Goal: Book appointment/travel/reservation

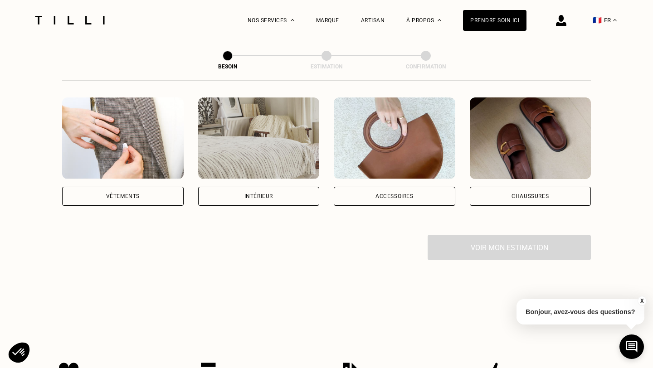
click at [107, 194] on div "Vêtements" at bounding box center [123, 196] width 34 height 5
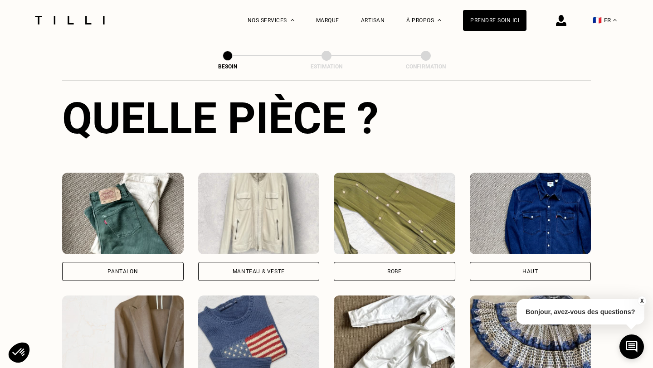
scroll to position [349, 0]
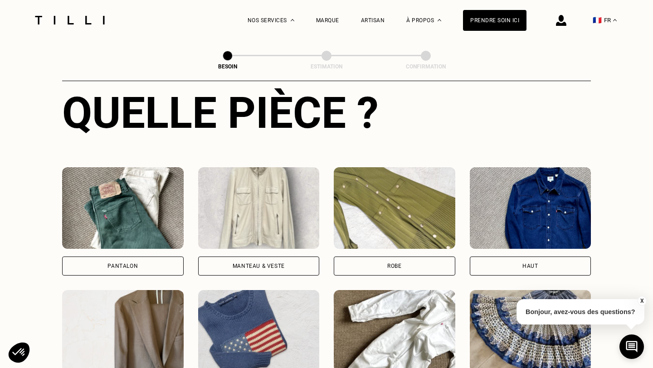
click at [131, 263] on div "Pantalon" at bounding box center [122, 265] width 30 height 5
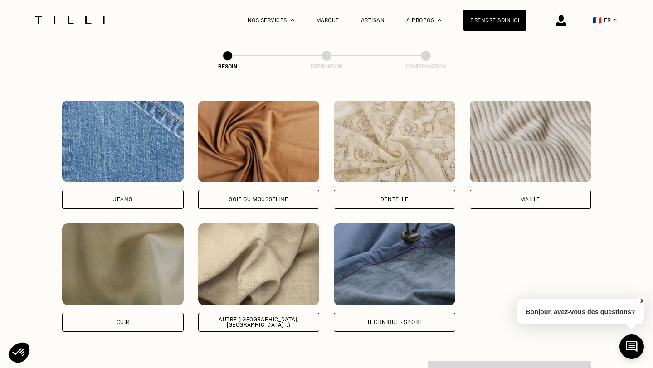
scroll to position [965, 0]
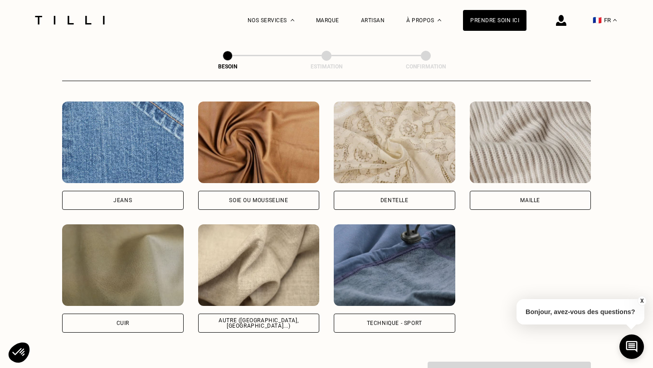
click at [253, 254] on img at bounding box center [258, 265] width 121 height 82
select select "FR"
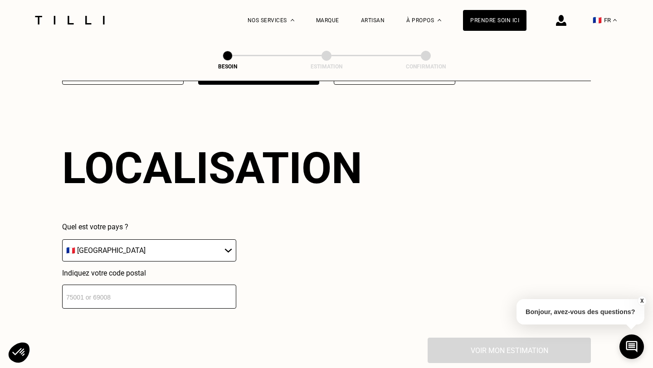
scroll to position [1216, 0]
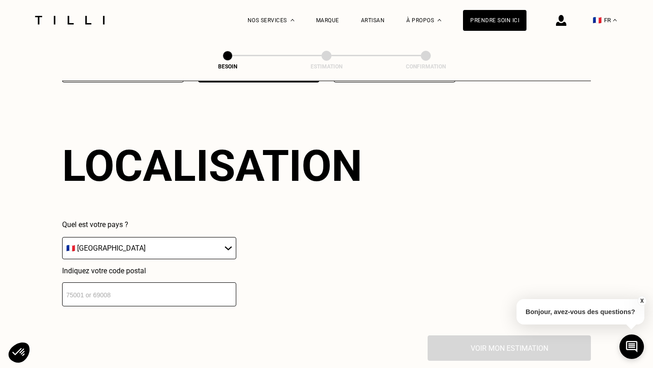
click at [212, 237] on select "🇩🇪 [GEOGRAPHIC_DATA] 🇦🇹 [GEOGRAPHIC_DATA] 🇧🇪 [GEOGRAPHIC_DATA] 🇧🇬 Bulgarie 🇨🇾 C…" at bounding box center [149, 248] width 174 height 22
click at [62, 237] on select "🇩🇪 [GEOGRAPHIC_DATA] 🇦🇹 [GEOGRAPHIC_DATA] 🇧🇪 [GEOGRAPHIC_DATA] 🇧🇬 Bulgarie 🇨🇾 C…" at bounding box center [149, 248] width 174 height 22
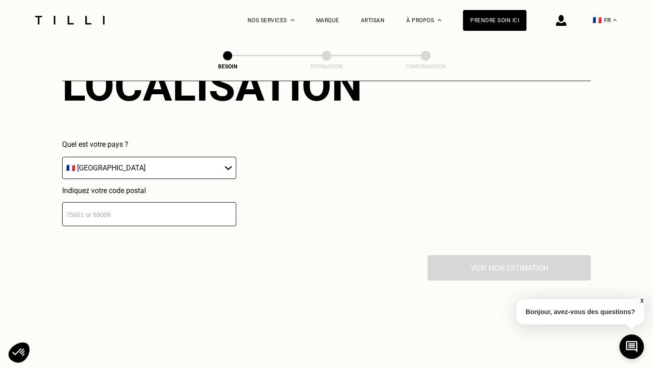
scroll to position [1321, 0]
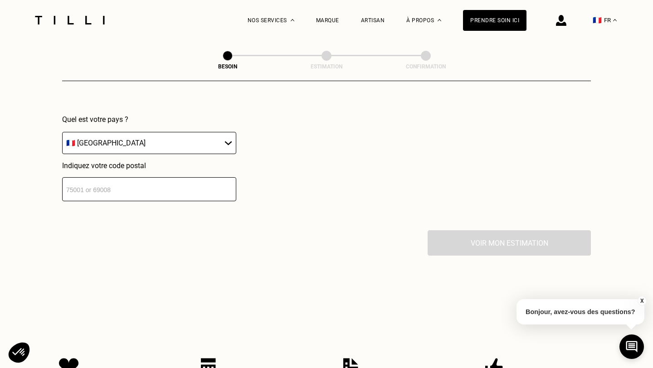
click at [166, 178] on input "number" at bounding box center [149, 189] width 174 height 24
type input "75015"
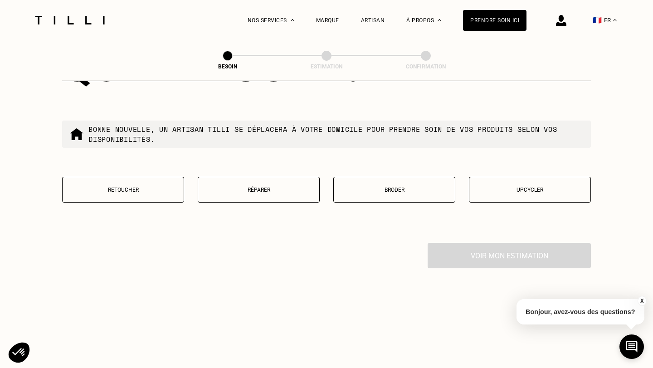
scroll to position [1537, 0]
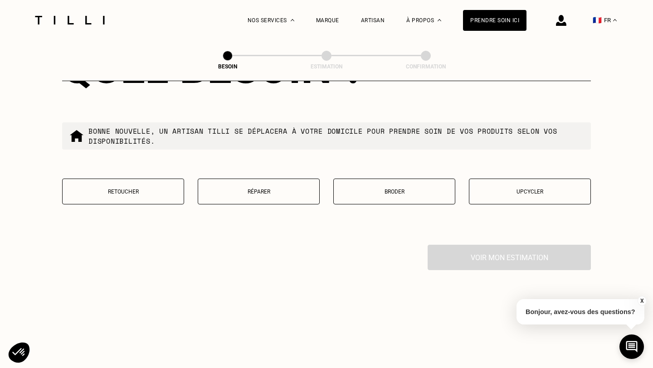
click at [125, 179] on button "Retoucher" at bounding box center [123, 192] width 122 height 26
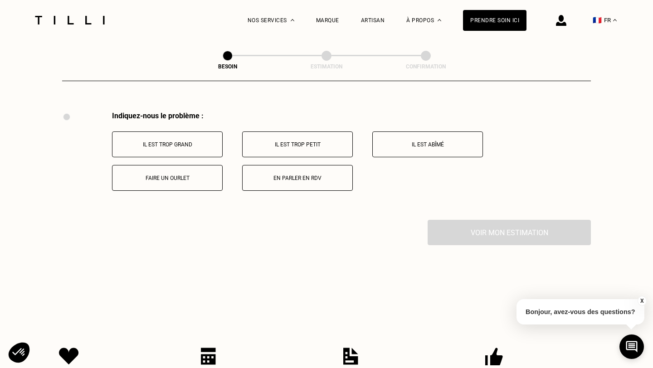
scroll to position [1672, 0]
click at [184, 141] on p "Il est trop grand" at bounding box center [167, 144] width 101 height 6
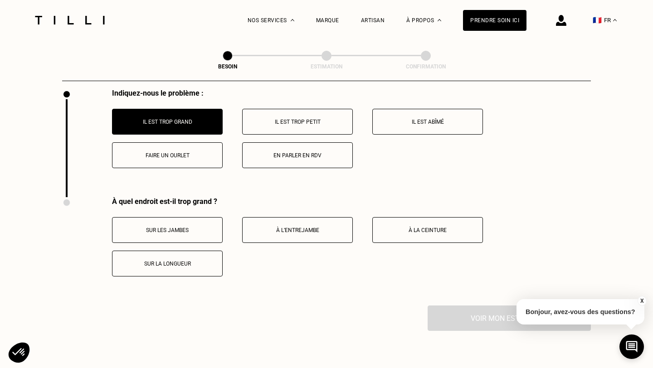
scroll to position [1670, 0]
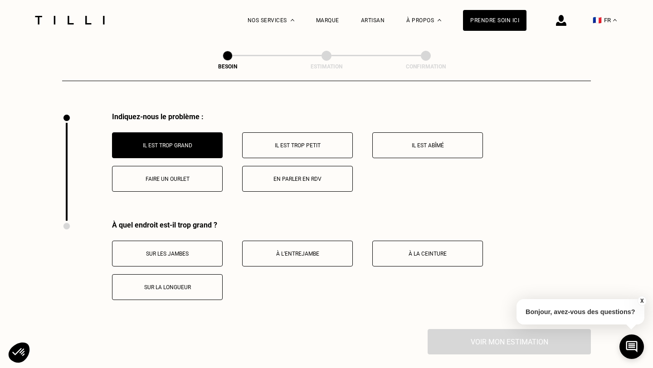
click at [176, 176] on p "Faire un ourlet" at bounding box center [167, 179] width 101 height 6
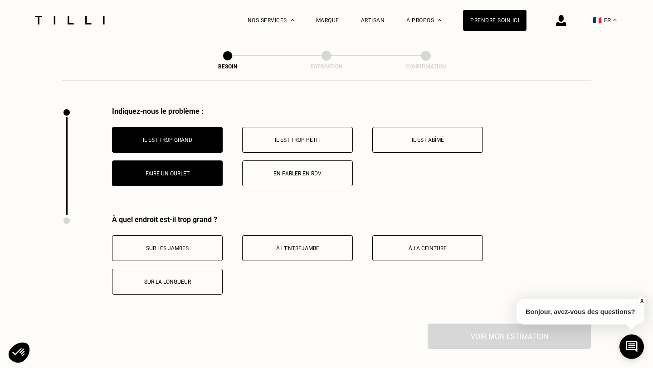
scroll to position [1662, 0]
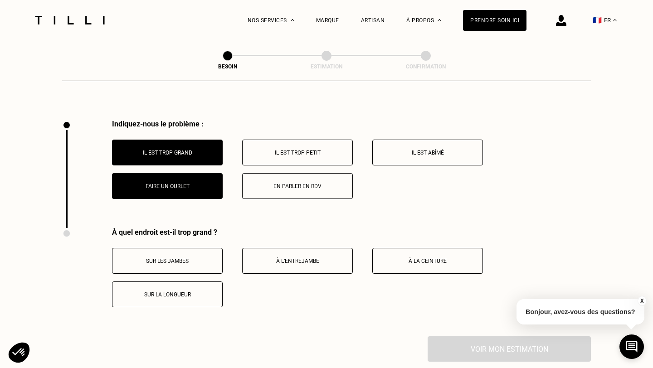
click at [175, 140] on button "Il est trop grand" at bounding box center [167, 153] width 111 height 26
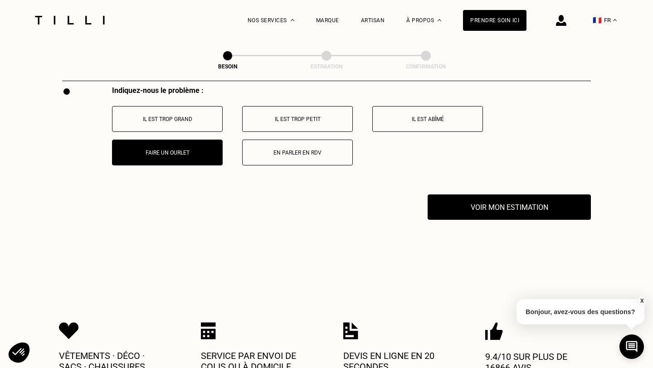
scroll to position [1686, 0]
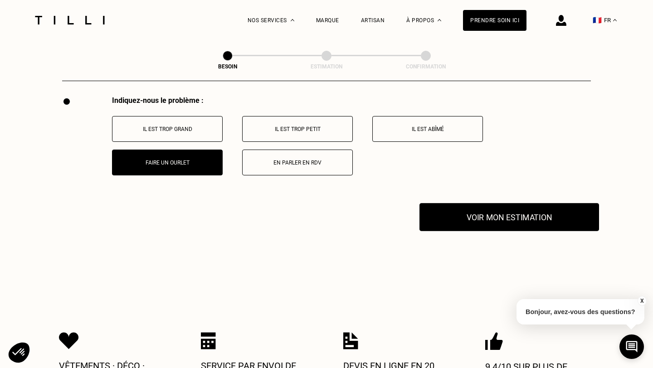
click at [491, 203] on button "Voir mon estimation" at bounding box center [508, 217] width 179 height 28
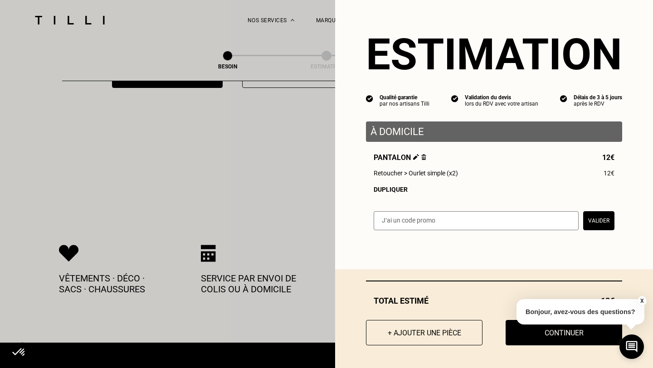
scroll to position [1773, 0]
click at [642, 299] on button "X" at bounding box center [641, 301] width 9 height 10
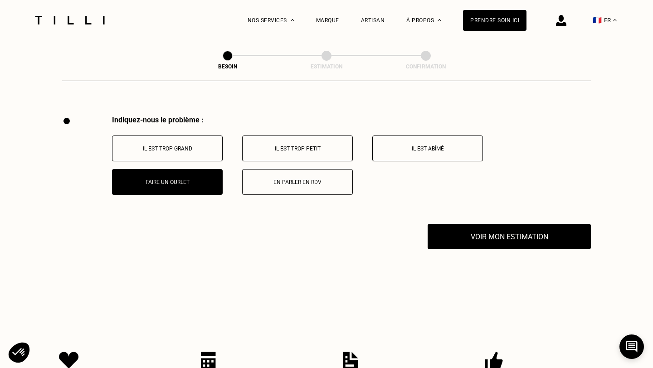
scroll to position [1666, 0]
